Goal: Task Accomplishment & Management: Use online tool/utility

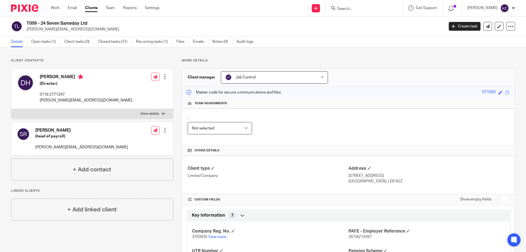
scroll to position [55, 0]
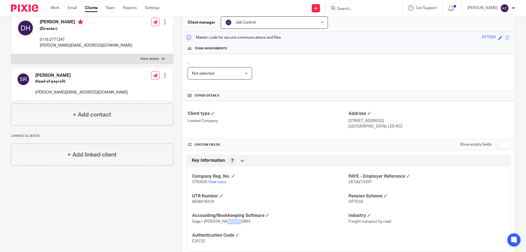
click at [114, 7] on link "Team" at bounding box center [110, 7] width 9 height 5
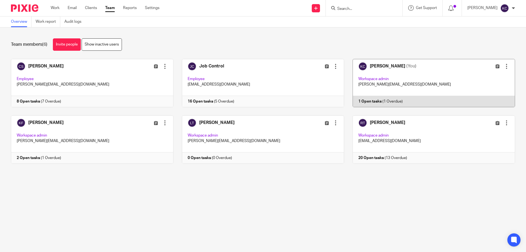
click at [395, 60] on link at bounding box center [429, 83] width 171 height 48
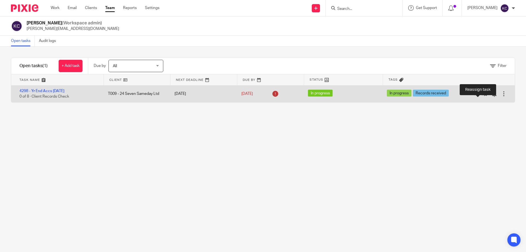
click at [482, 94] on icon at bounding box center [484, 93] width 5 height 5
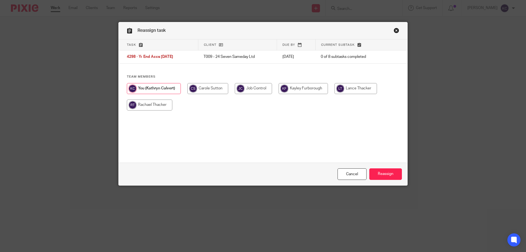
click at [289, 91] on input "radio" at bounding box center [303, 88] width 49 height 11
radio input "true"
click at [381, 175] on input "Reassign" at bounding box center [385, 174] width 33 height 12
